Goal: Find specific page/section: Find specific page/section

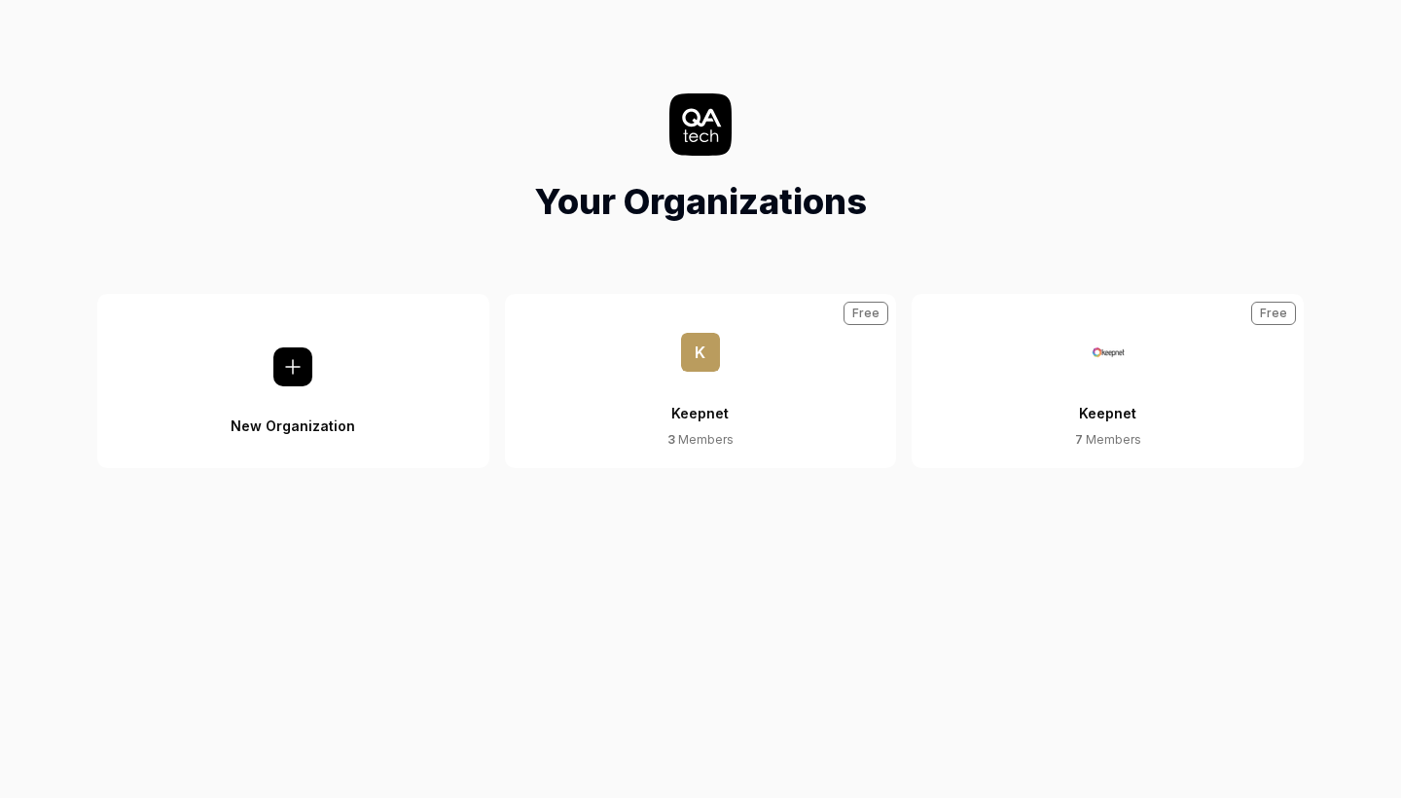
click at [953, 374] on button "Keepnet 7 Members Free" at bounding box center [1107, 381] width 392 height 174
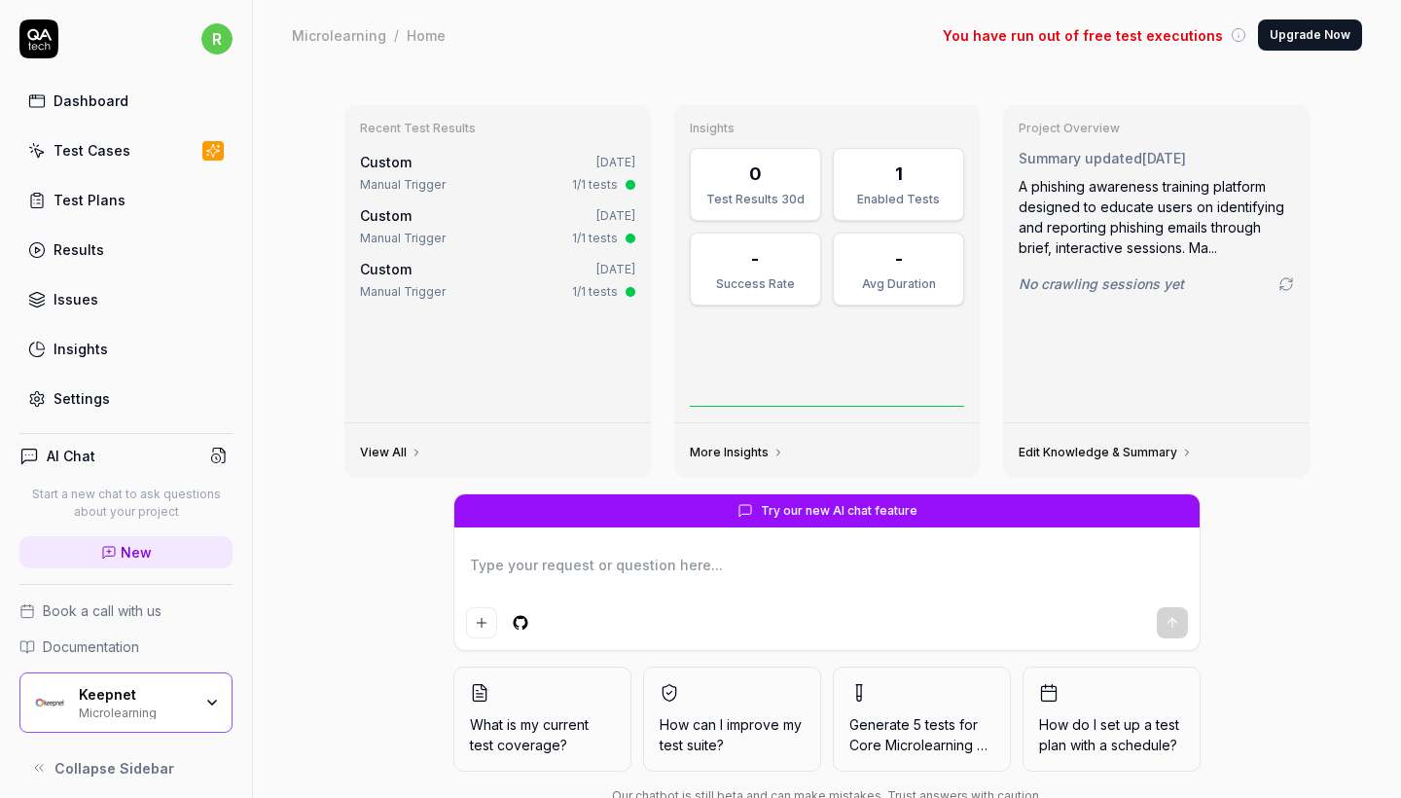
click at [204, 702] on icon "button" at bounding box center [212, 702] width 16 height 16
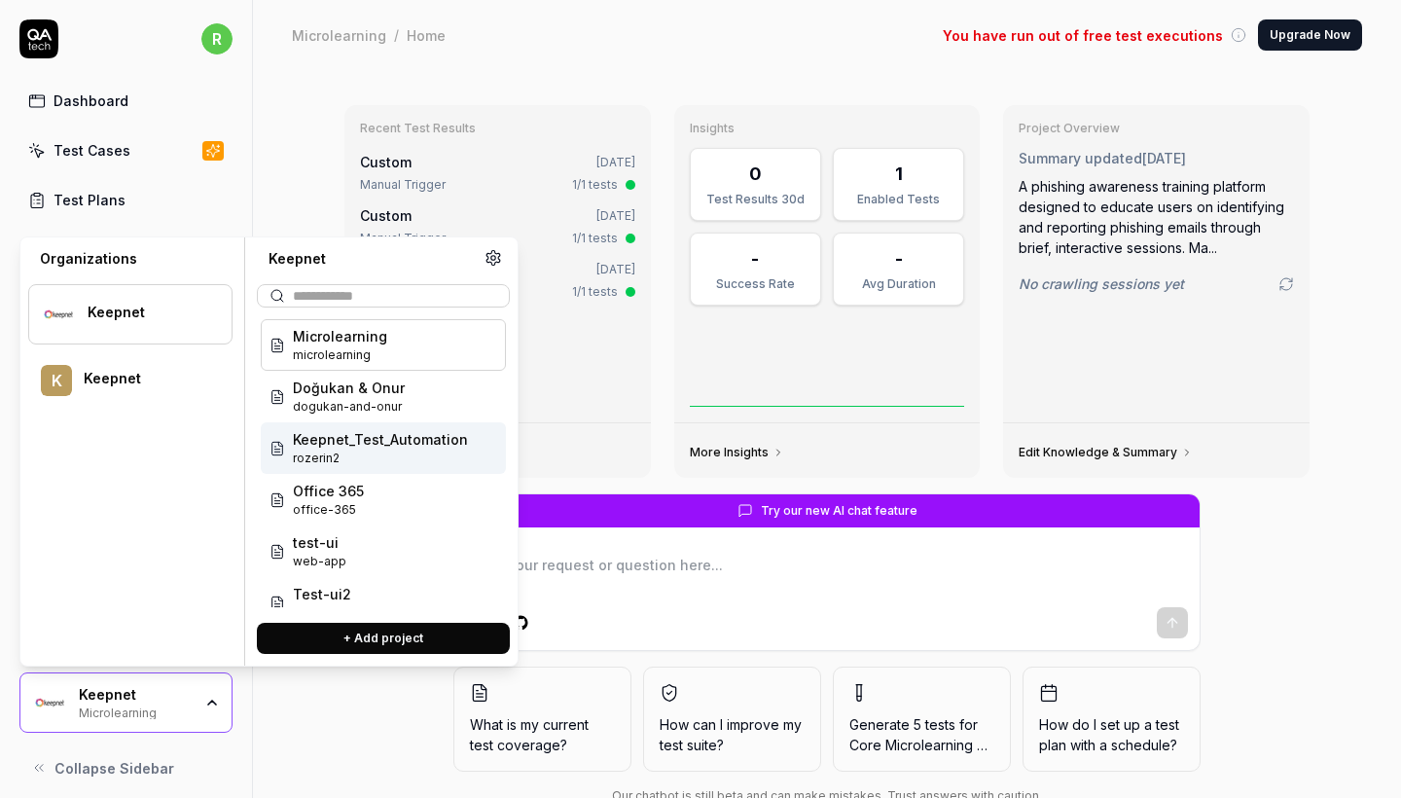
click at [325, 458] on span "rozerin2" at bounding box center [380, 458] width 175 height 18
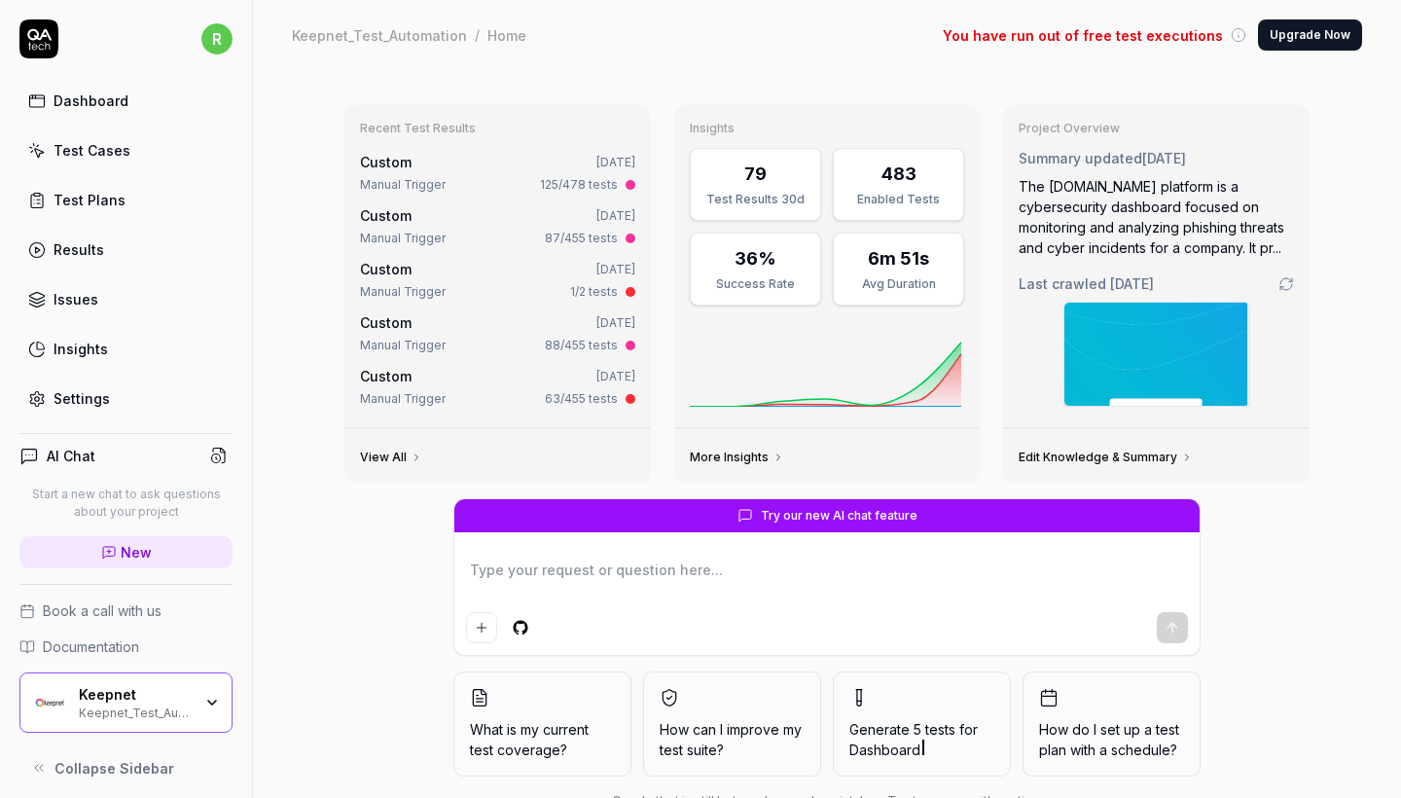
type textarea "*"
click at [140, 158] on link "Test Cases" at bounding box center [125, 150] width 213 height 38
